Goal: Information Seeking & Learning: Learn about a topic

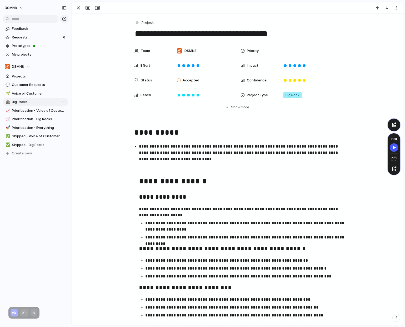
click at [35, 100] on span "Big Rocks" at bounding box center [39, 101] width 55 height 5
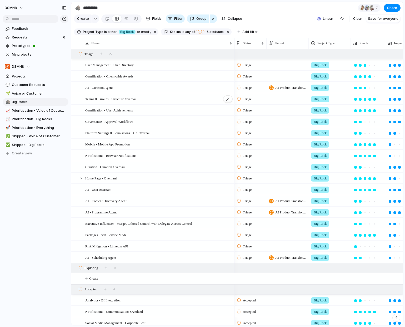
scroll to position [0, 1]
click at [125, 18] on div at bounding box center [126, 18] width 4 height 8
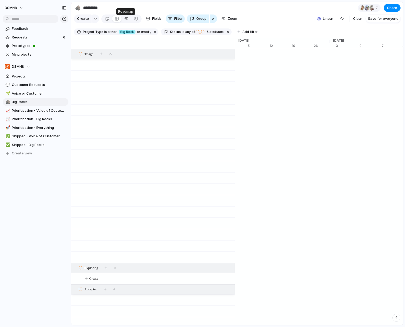
click at [126, 20] on div at bounding box center [126, 18] width 4 height 8
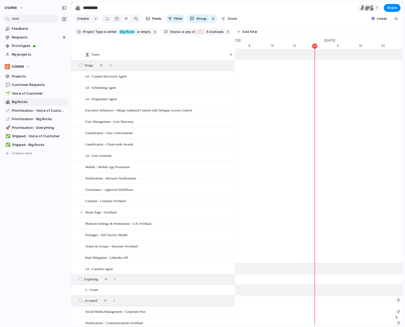
scroll to position [0, 3472]
click at [305, 110] on div at bounding box center [274, 109] width 7022 height 11
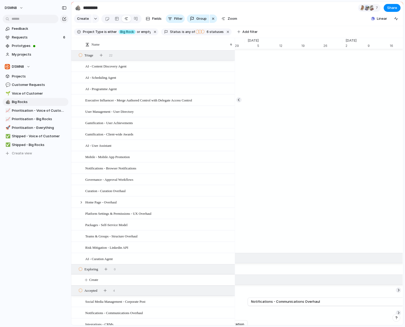
scroll to position [0, 0]
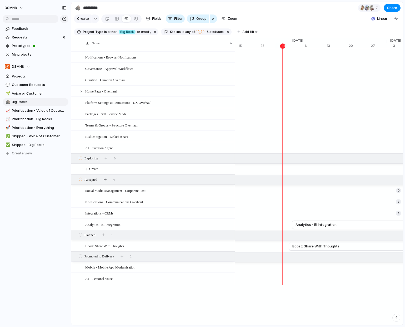
scroll to position [110, 0]
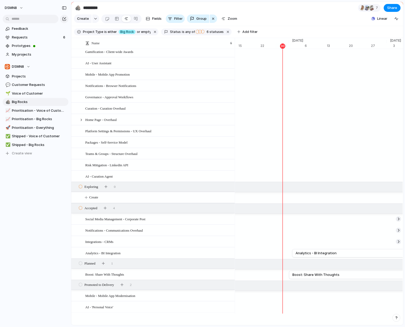
click at [332, 126] on div "Sep 26 User Management - User Directory Oct 20 Teams & Groups - Structure Overh…" at bounding box center [319, 141] width 168 height 346
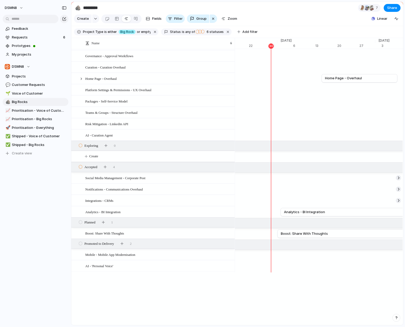
scroll to position [122, 0]
click at [115, 22] on div at bounding box center [117, 18] width 4 height 8
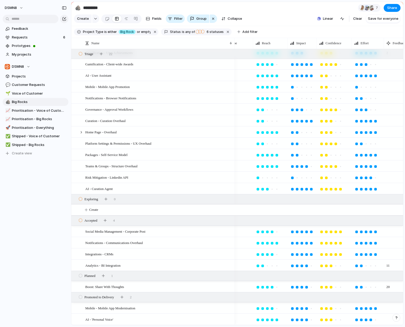
click at [31, 308] on div "DSMN8 Feedback Requests 6 Prototypes My projects DSMN8 Projects 💬 Customer Requ…" at bounding box center [35, 163] width 71 height 327
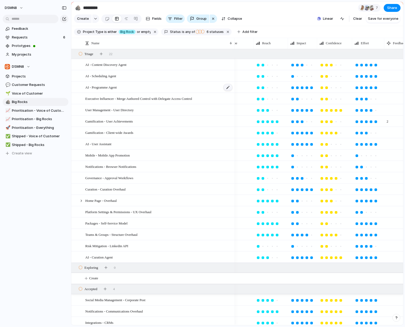
scroll to position [0, 0]
click at [127, 21] on div at bounding box center [126, 18] width 4 height 8
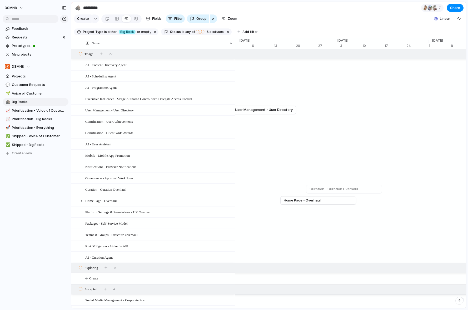
scroll to position [0, 3557]
